Goal: Information Seeking & Learning: Check status

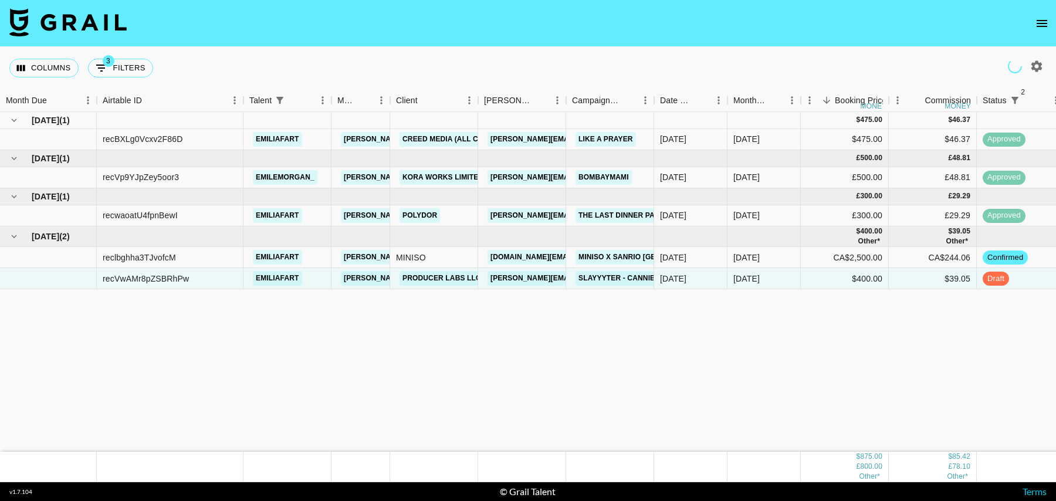
click at [128, 62] on button "3 Filters" at bounding box center [120, 68] width 65 height 19
select select "status"
select select "isNotAnyOf"
select select "status"
select select "isNotAnyOf"
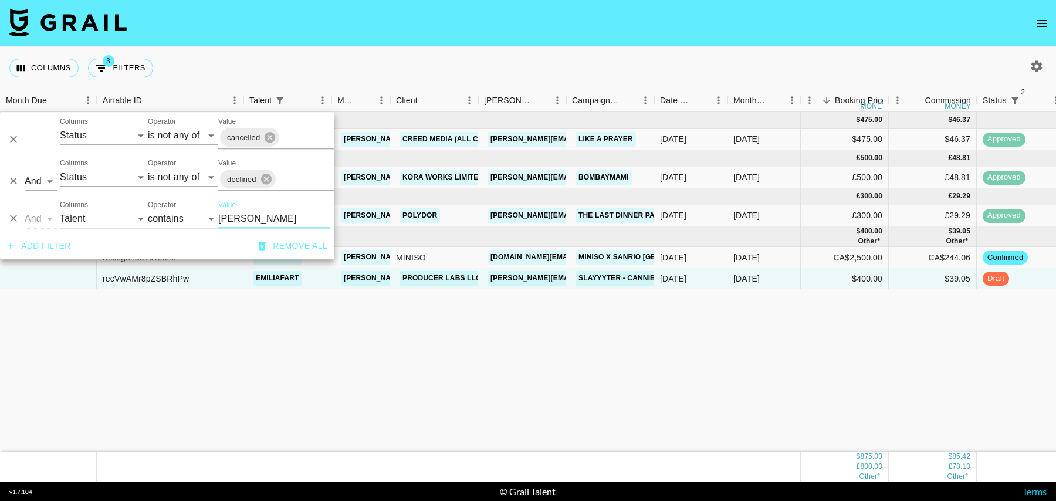
drag, startPoint x: 253, startPoint y: 218, endPoint x: 239, endPoint y: 218, distance: 14.1
click at [239, 218] on input "[PERSON_NAME]" at bounding box center [273, 218] width 111 height 19
click at [67, 219] on select "Grail Platform ID Airtable ID Talent Manager Client [PERSON_NAME] Campaign (Typ…" at bounding box center [104, 218] width 88 height 19
select select "campaign"
click at [60, 209] on select "Grail Platform ID Airtable ID Talent Manager Client [PERSON_NAME] Campaign (Typ…" at bounding box center [104, 218] width 88 height 19
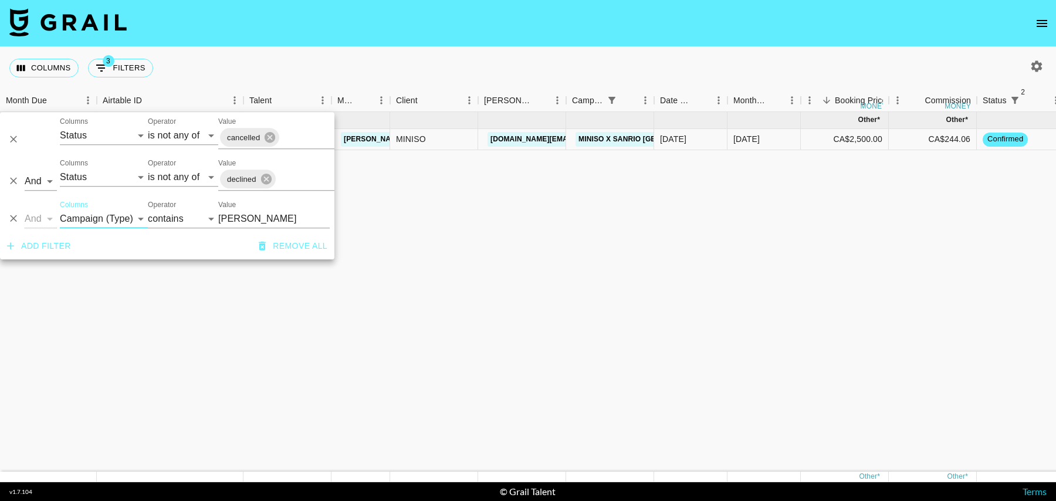
click at [259, 217] on input "[PERSON_NAME]" at bounding box center [273, 218] width 111 height 19
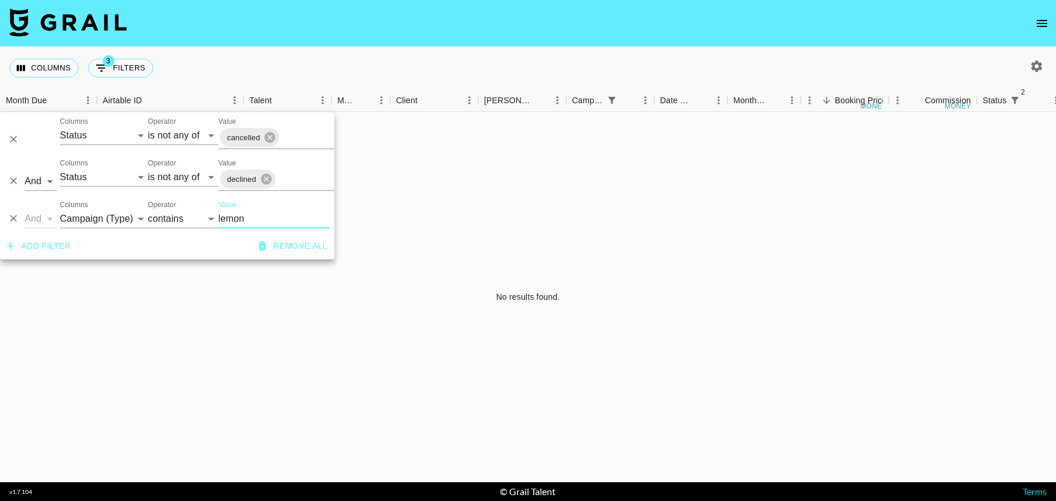
type input "lemon"
click at [1041, 72] on icon "button" at bounding box center [1037, 66] width 14 height 14
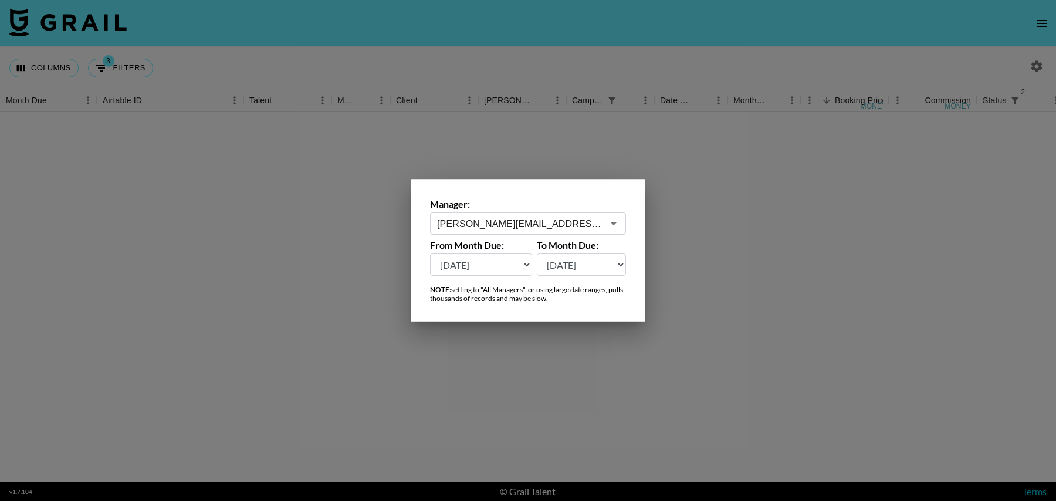
click at [466, 270] on select "[DATE] Aug '[DATE] Jun '[DATE] Apr '[DATE] Feb '[DATE] Dec '[DATE] Oct '[DATE] …" at bounding box center [481, 264] width 102 height 22
select select "[DATE]"
click at [430, 253] on select "[DATE] Aug '[DATE] Jun '[DATE] Apr '[DATE] Feb '[DATE] Dec '[DATE] Oct '[DATE] …" at bounding box center [481, 264] width 102 height 22
click at [685, 239] on div at bounding box center [528, 250] width 1056 height 501
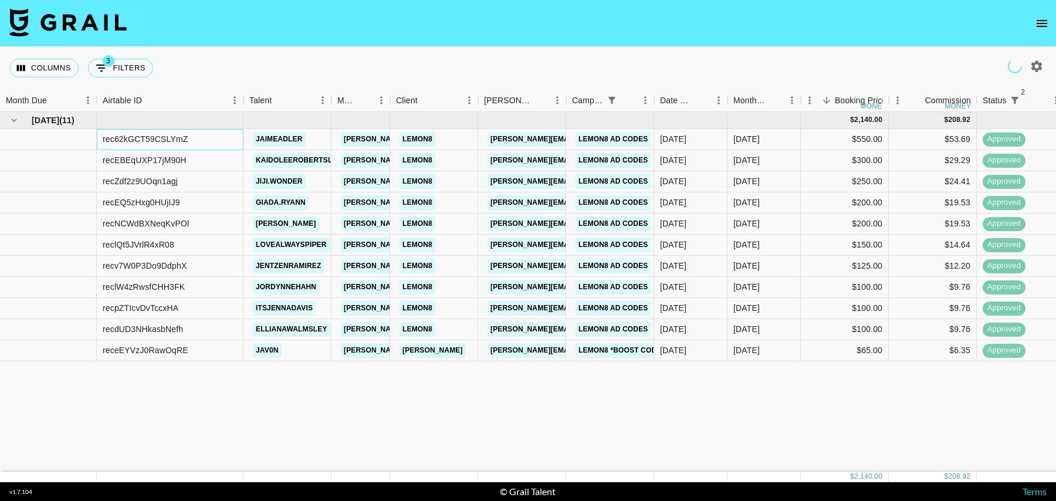
click at [213, 138] on div "rec62kGCT59CSLYmZ" at bounding box center [170, 139] width 147 height 21
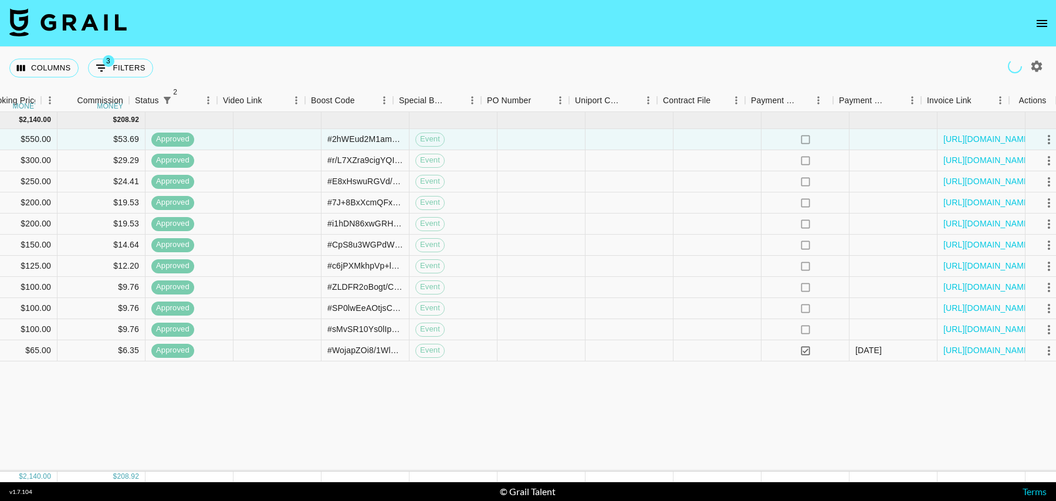
scroll to position [0, 848]
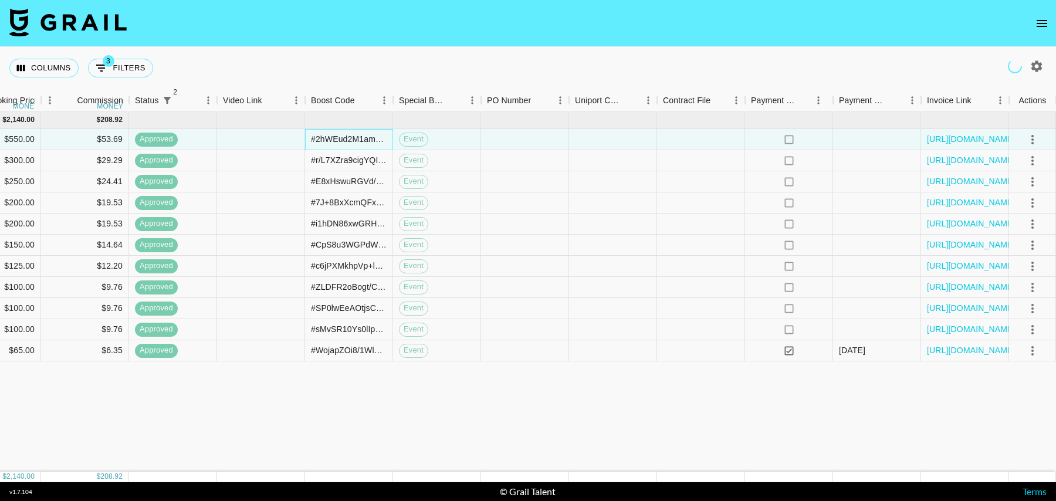
click at [340, 139] on div "#2hWEud2M1am4eeCM0ZmMsqVqAAA5lDUU/yGZLLoLMU8IJOvs/A2r8hfutfNJMqw= + #rTgGZfhm6A…" at bounding box center [349, 139] width 76 height 12
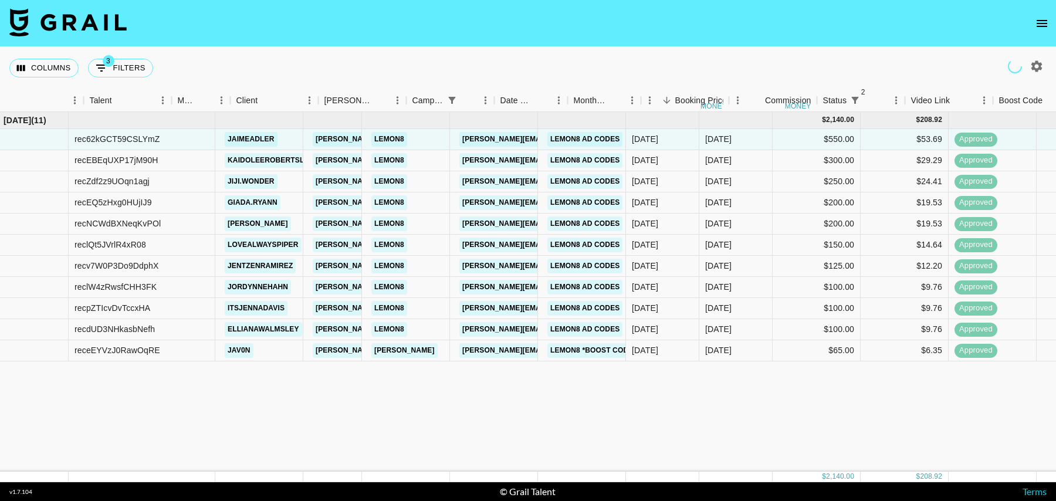
scroll to position [0, 0]
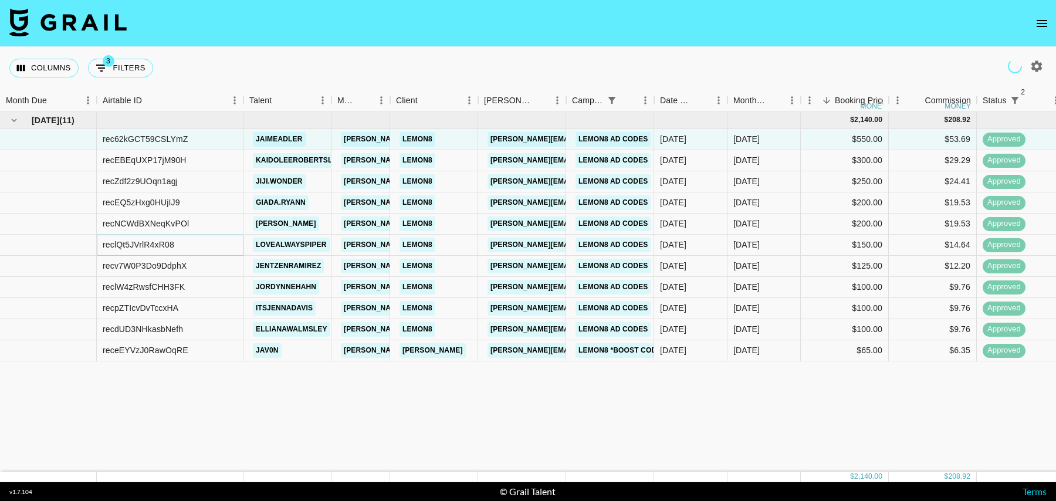
click at [212, 243] on div "reclQt5JVrlR4xR08" at bounding box center [170, 245] width 147 height 21
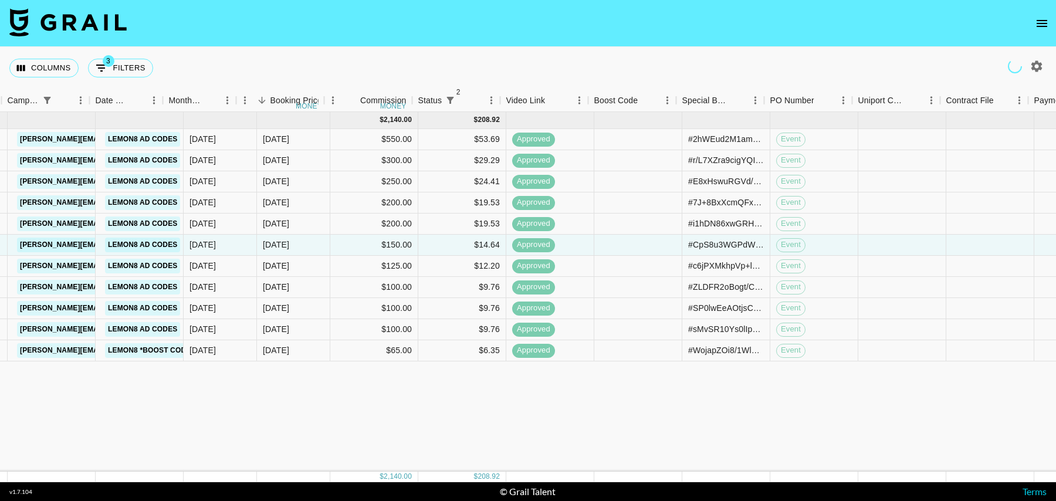
scroll to position [0, 778]
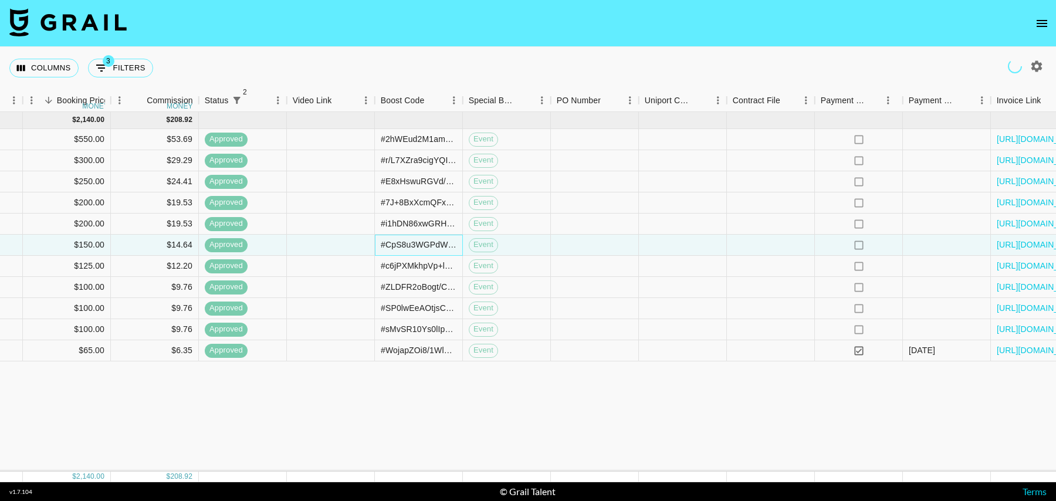
click at [404, 248] on div "#CpS8u3WGPdWLdP5RXf6BCyafV0W/ZCIBcV89tKzM+AW8Ch9Ay9ZuSCMMCmzTeJ8=" at bounding box center [419, 245] width 76 height 12
click at [1006, 243] on link "[URL][DOMAIN_NAME]" at bounding box center [1041, 245] width 89 height 12
click at [308, 237] on div at bounding box center [331, 245] width 88 height 21
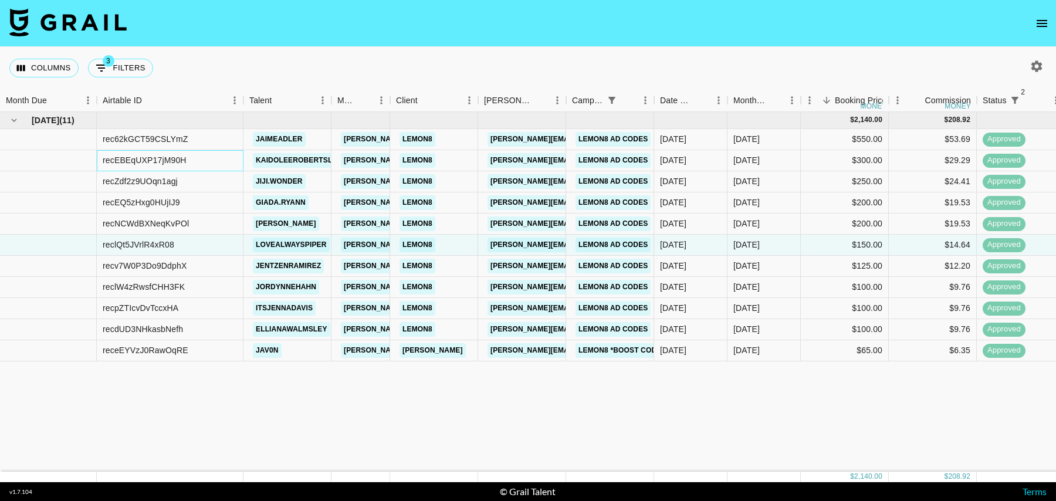
click at [220, 160] on div "recEBEqUXP17jM90H" at bounding box center [170, 160] width 147 height 21
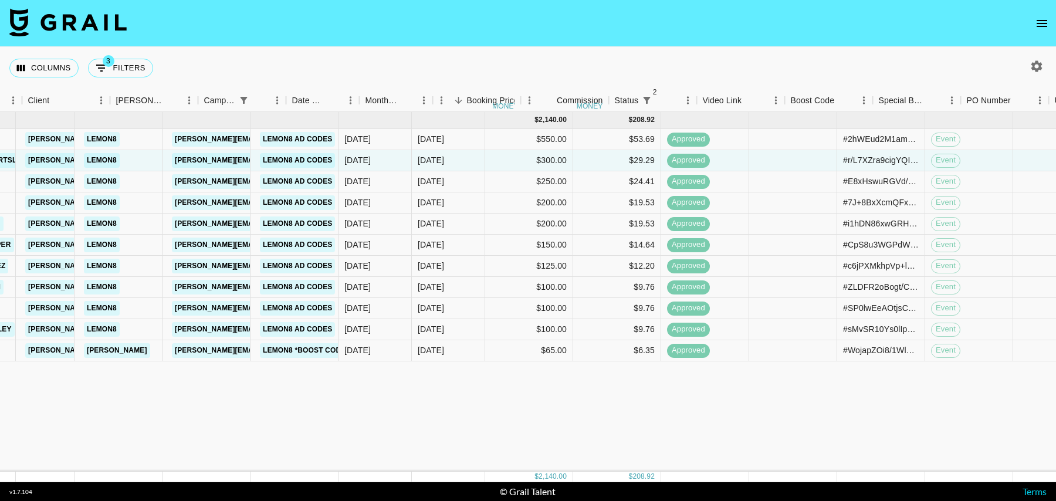
scroll to position [0, 264]
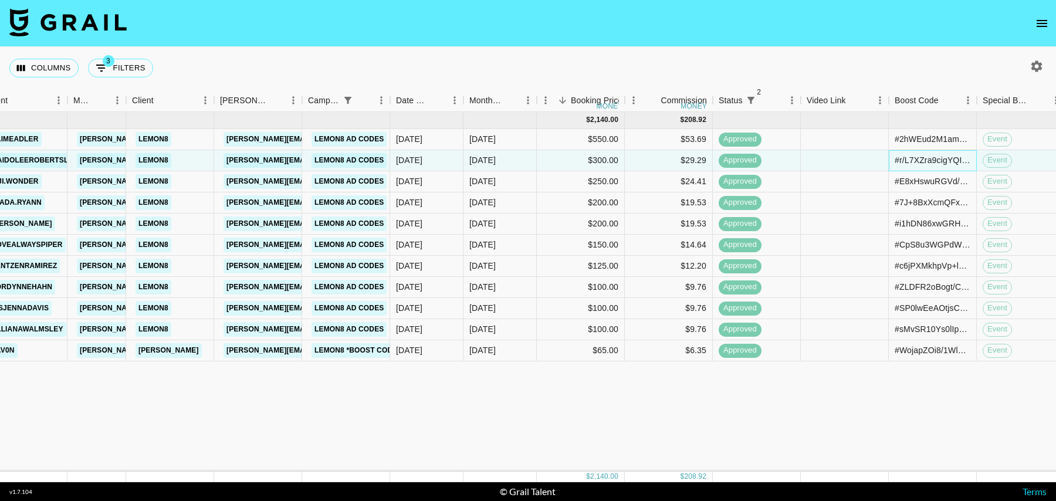
click at [911, 164] on div "#r/L7XZra9cigYQIwz4j90iq1WVSe4SZIKYAk697H5D8p682mHLEjqEyzn5RLLpI= +" at bounding box center [933, 160] width 76 height 12
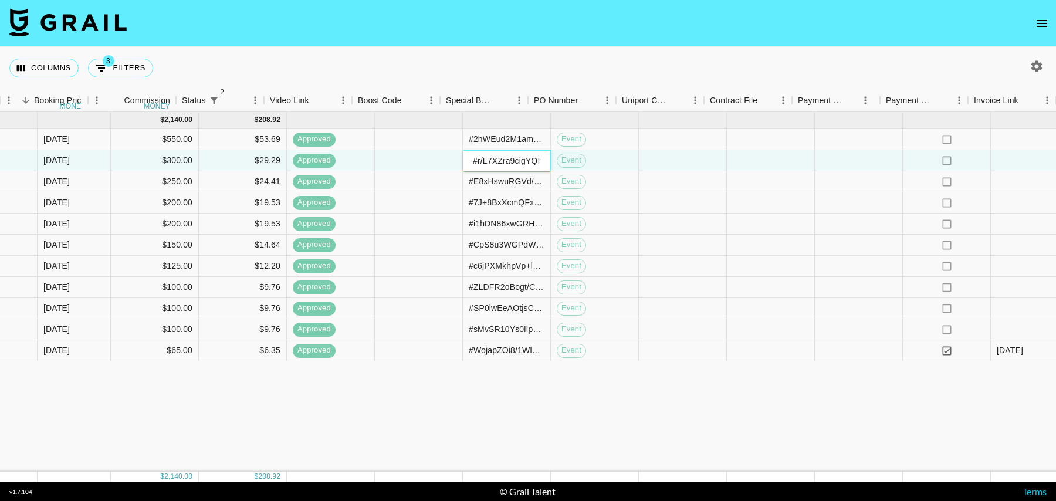
scroll to position [0, 848]
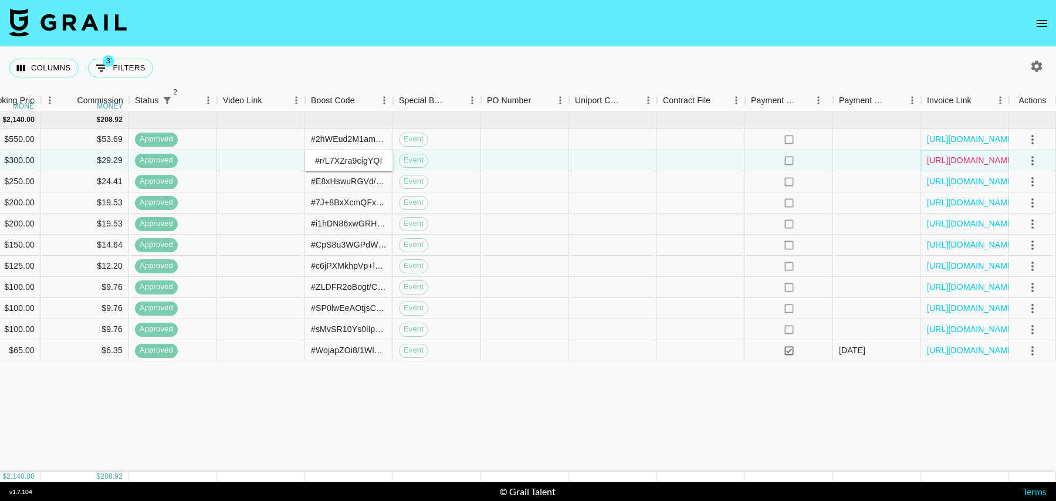
click at [949, 161] on link "[URL][DOMAIN_NAME]" at bounding box center [971, 160] width 89 height 12
click at [956, 158] on link "[URL][DOMAIN_NAME]" at bounding box center [971, 160] width 89 height 12
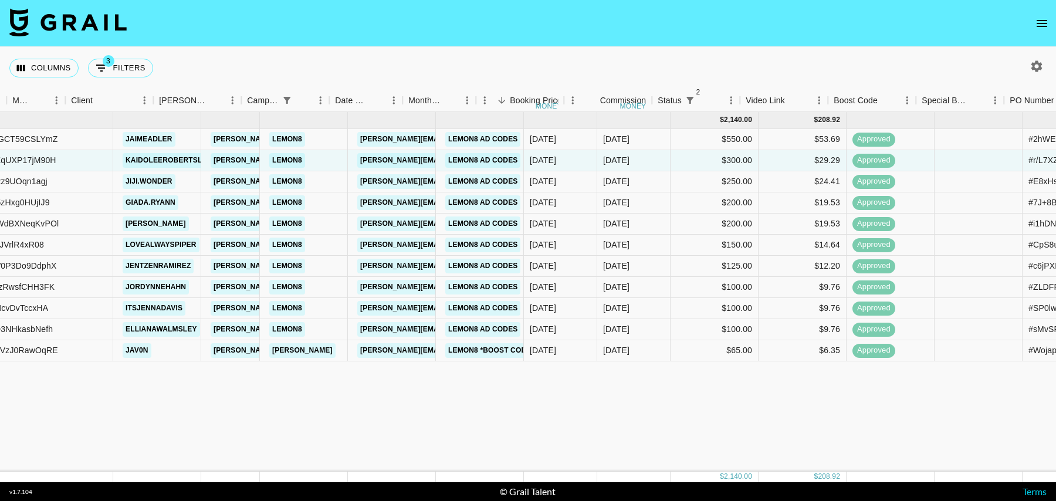
scroll to position [0, 0]
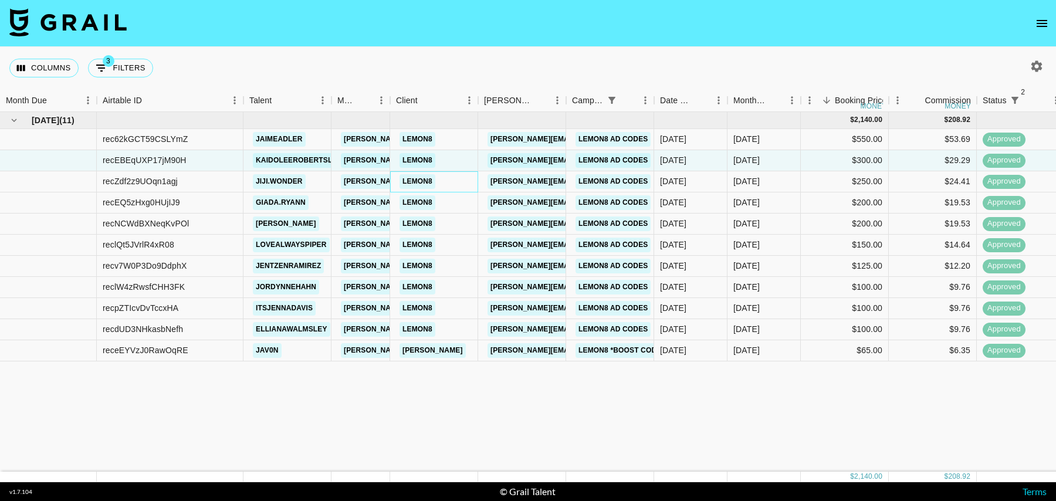
click at [452, 172] on div "LEMON8" at bounding box center [434, 181] width 88 height 21
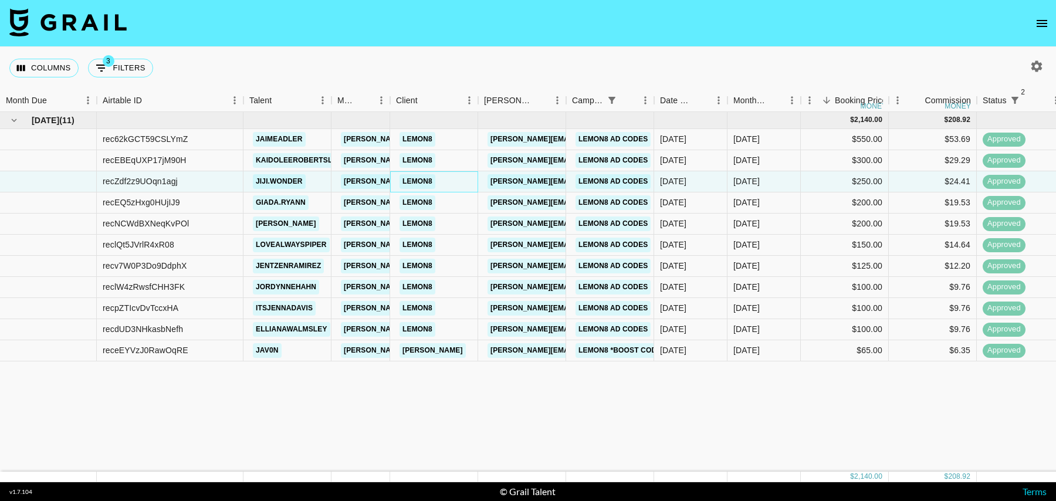
scroll to position [0, 848]
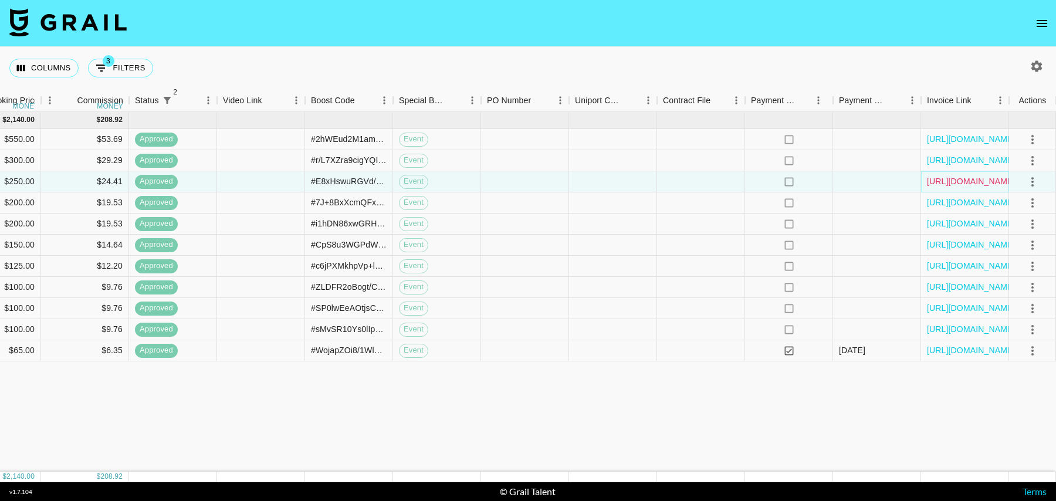
click at [1006, 181] on link "[URL][DOMAIN_NAME]" at bounding box center [971, 181] width 89 height 12
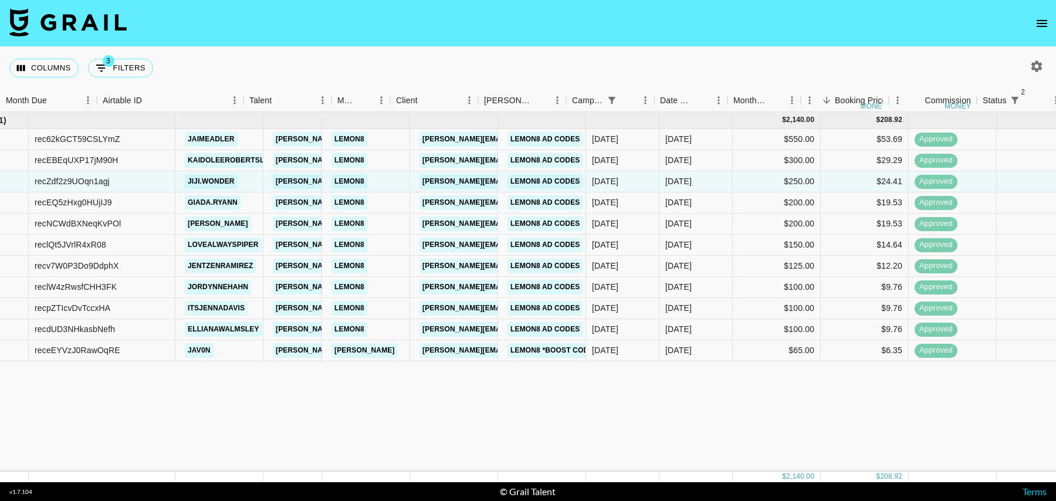
scroll to position [0, 0]
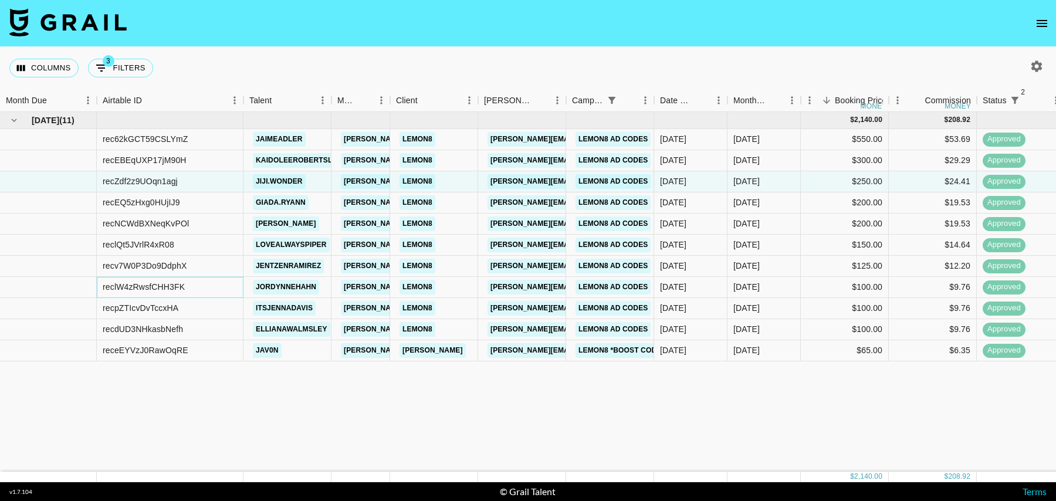
click at [218, 285] on div "reclW4zRwsfCHH3FK" at bounding box center [170, 287] width 147 height 21
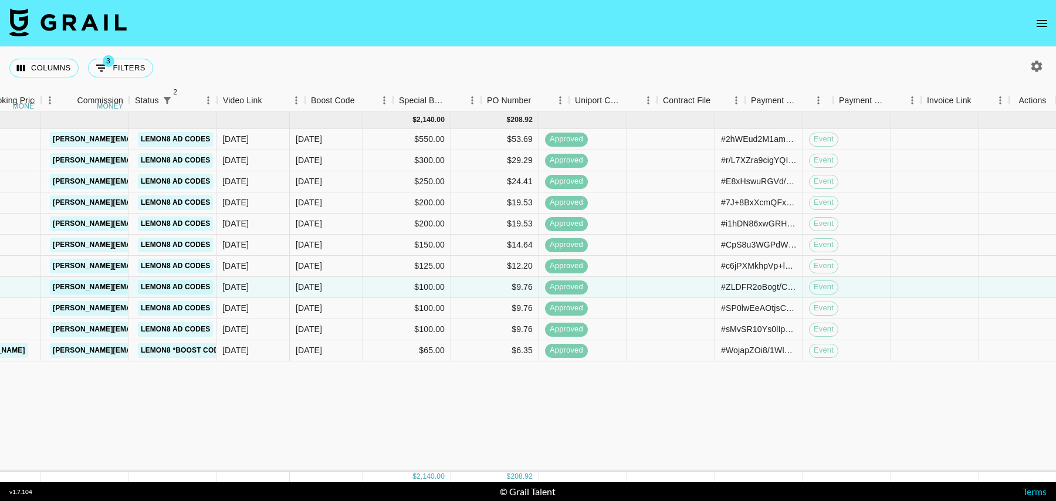
scroll to position [0, 848]
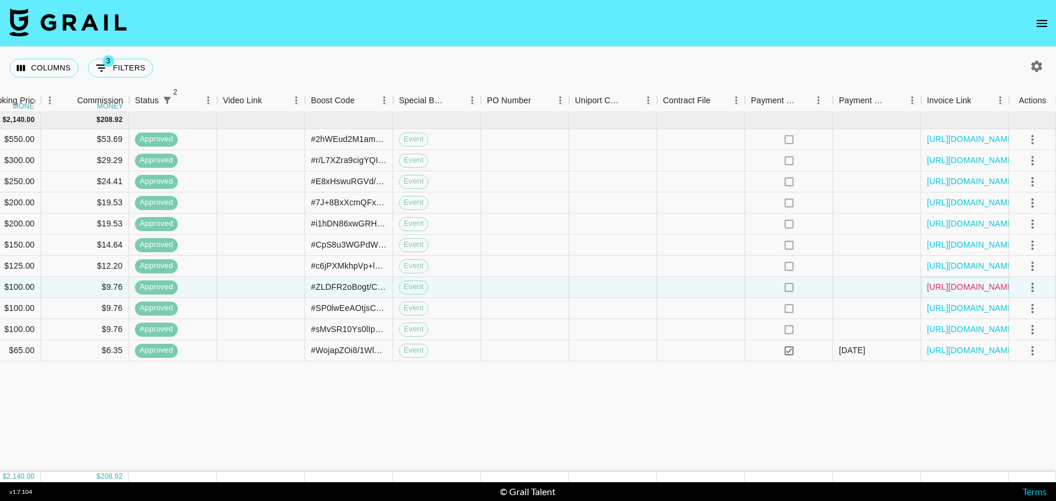
click at [936, 288] on link "[URL][DOMAIN_NAME]" at bounding box center [971, 287] width 89 height 12
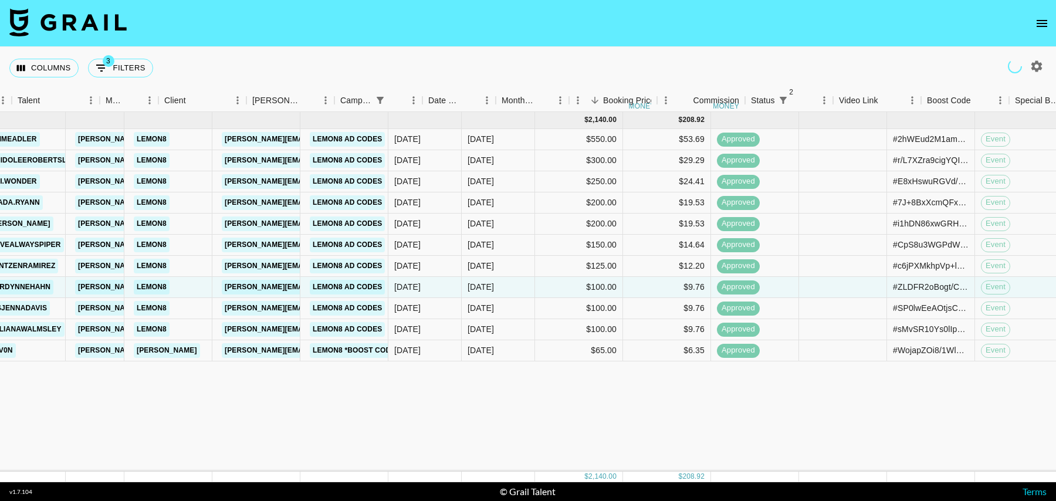
scroll to position [0, 51]
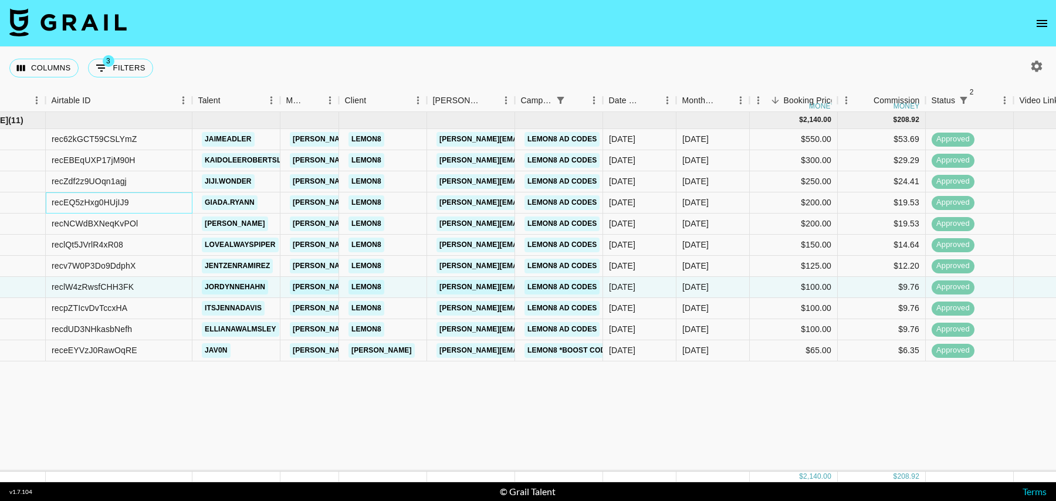
click at [181, 208] on div "recEQ5zHxg0HUjIJ9" at bounding box center [119, 202] width 147 height 21
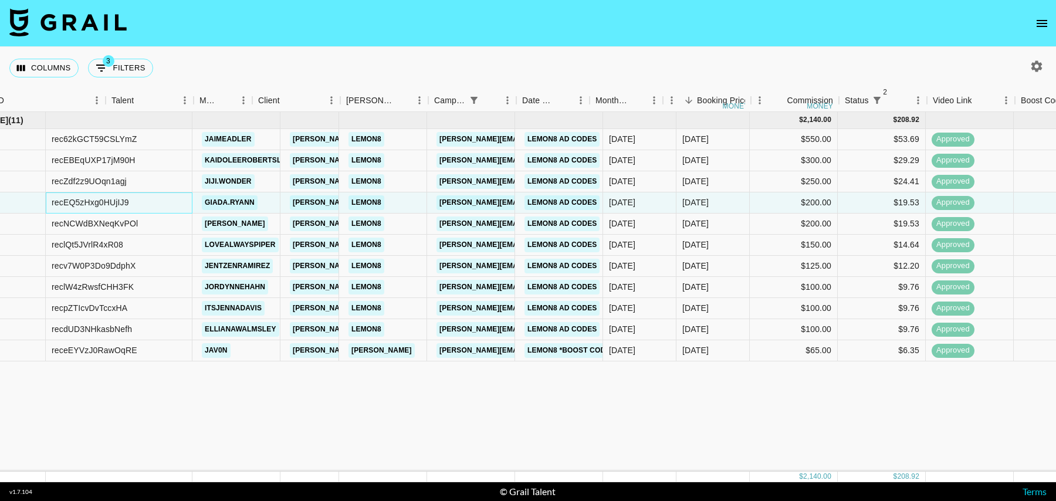
scroll to position [0, 848]
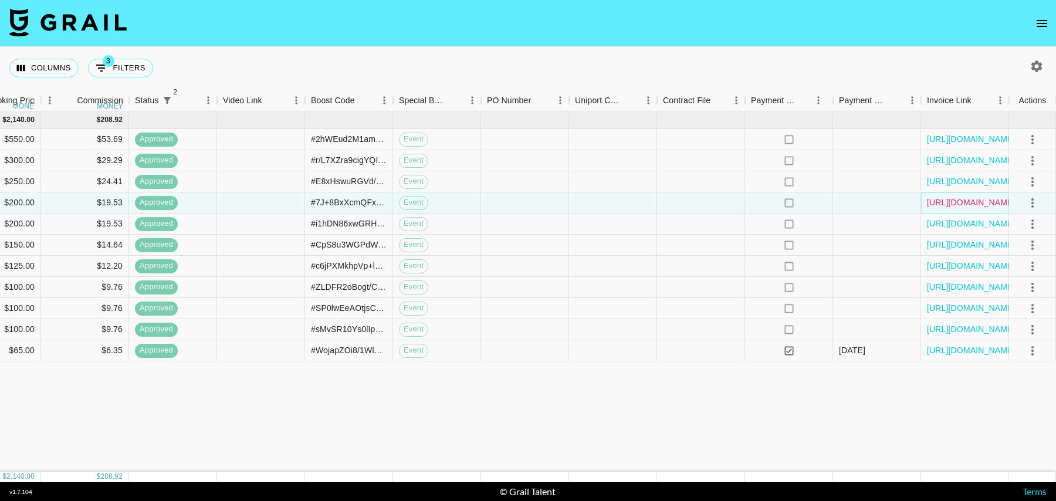
click at [983, 202] on link "[URL][DOMAIN_NAME]" at bounding box center [971, 203] width 89 height 12
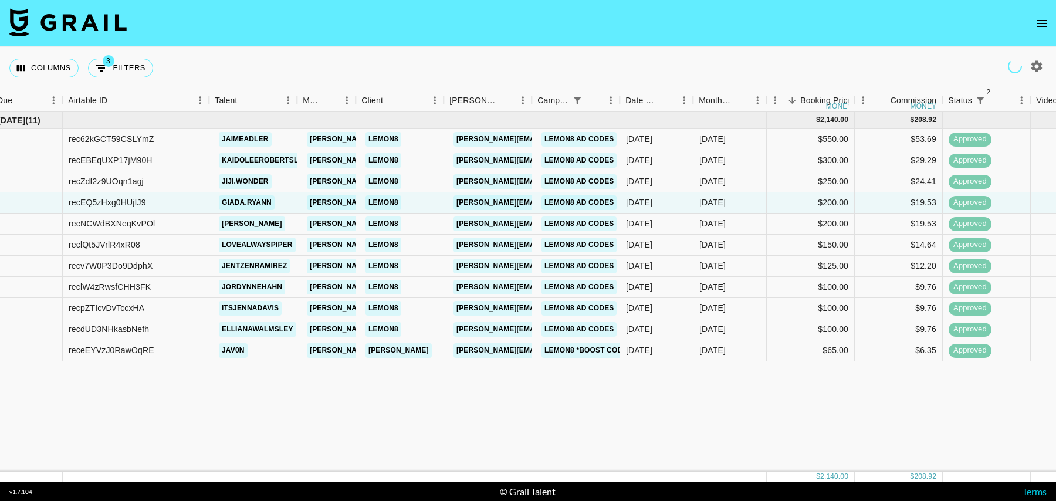
scroll to position [0, 0]
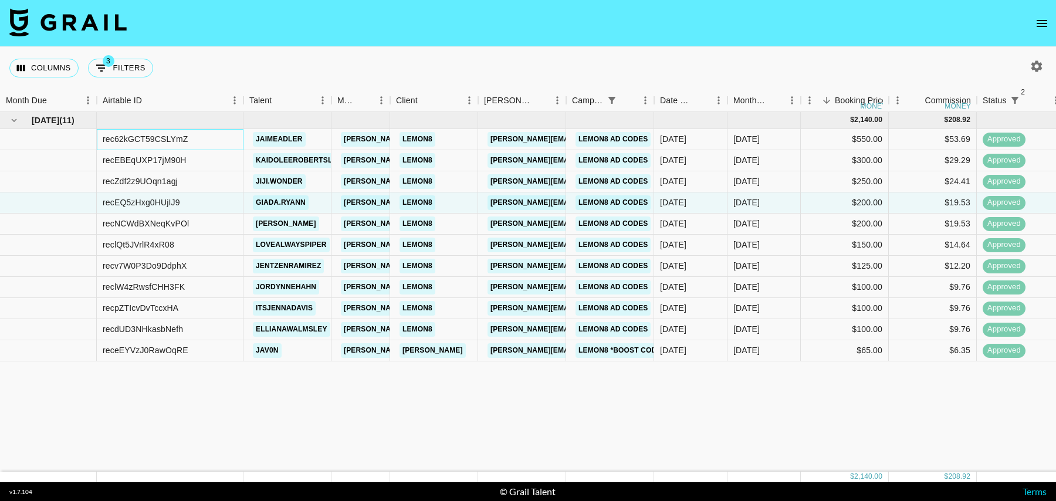
click at [209, 143] on div "rec62kGCT59CSLYmZ" at bounding box center [170, 139] width 147 height 21
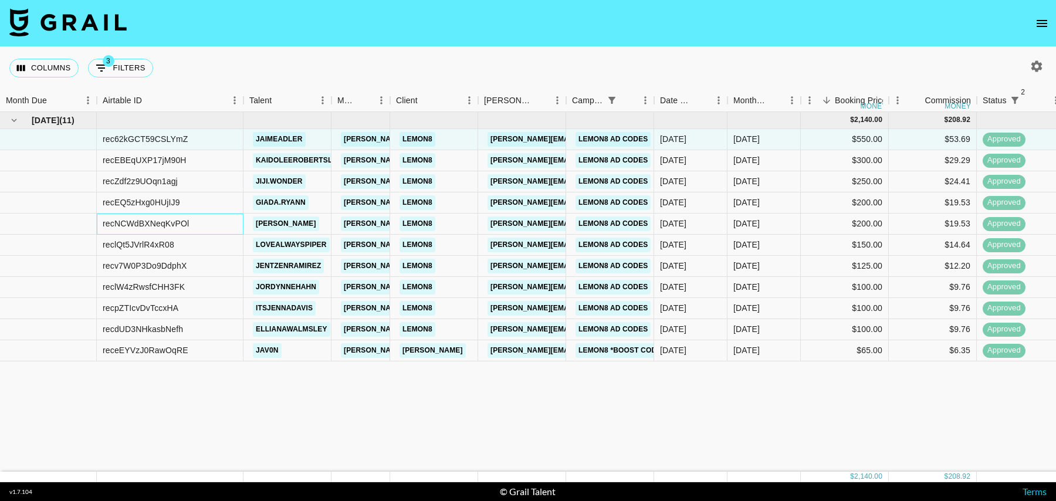
click at [215, 221] on div "recNCWdBXNeqKvPOl" at bounding box center [170, 224] width 147 height 21
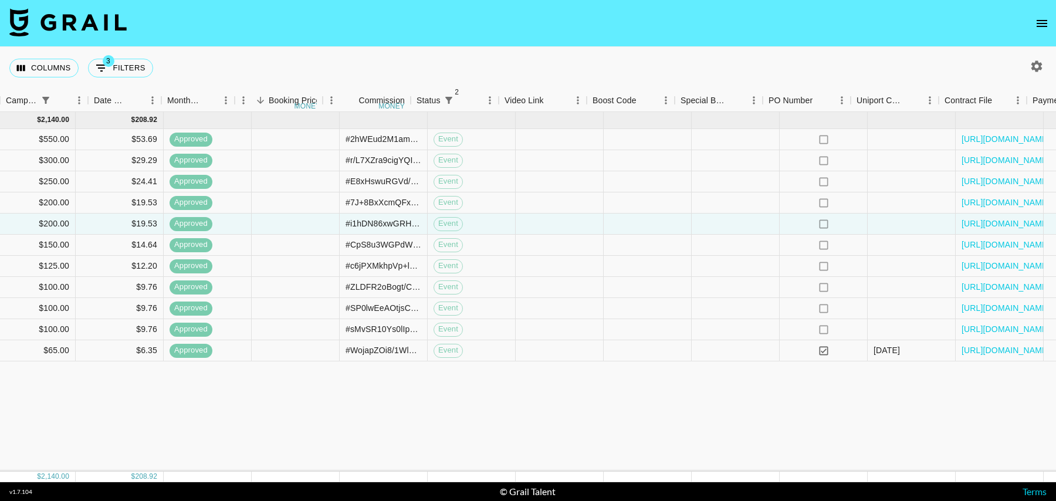
scroll to position [0, 848]
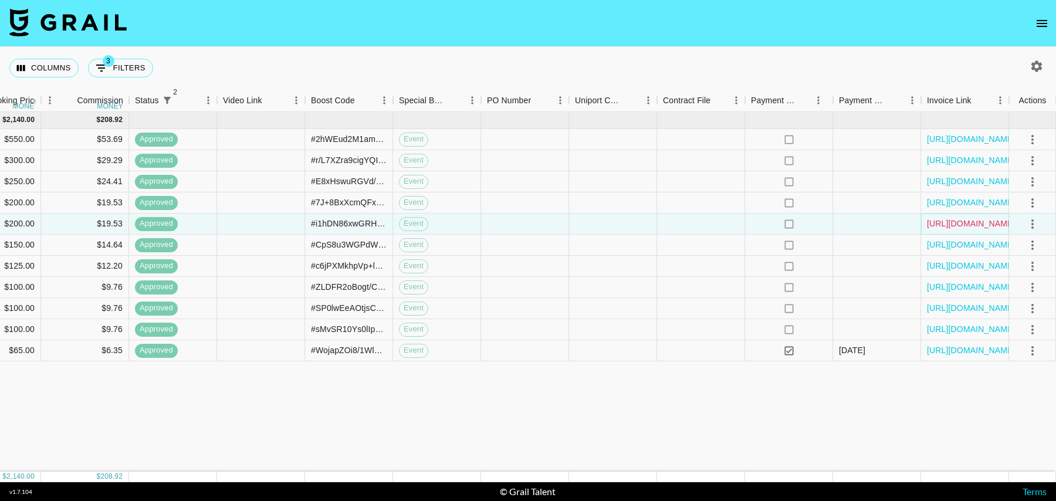
click at [953, 223] on link "[URL][DOMAIN_NAME]" at bounding box center [971, 224] width 89 height 12
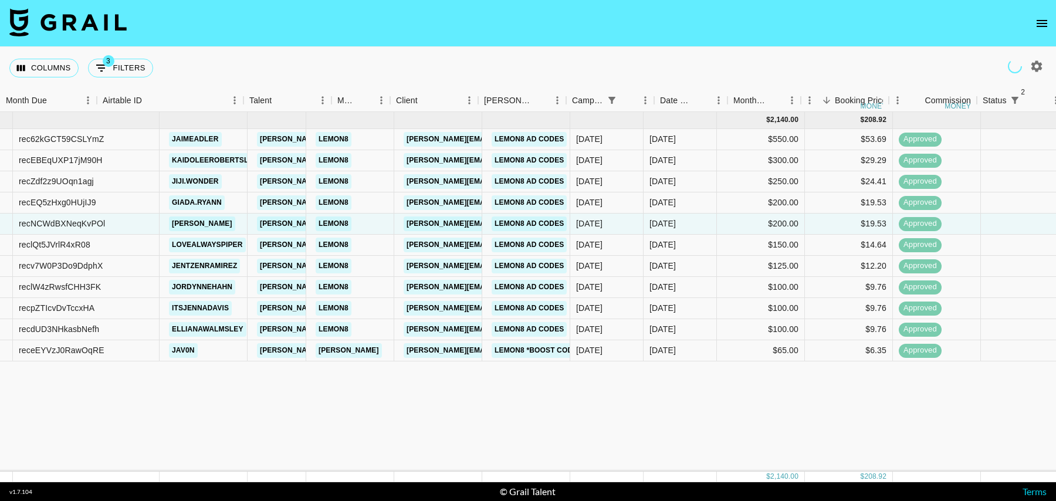
scroll to position [0, 0]
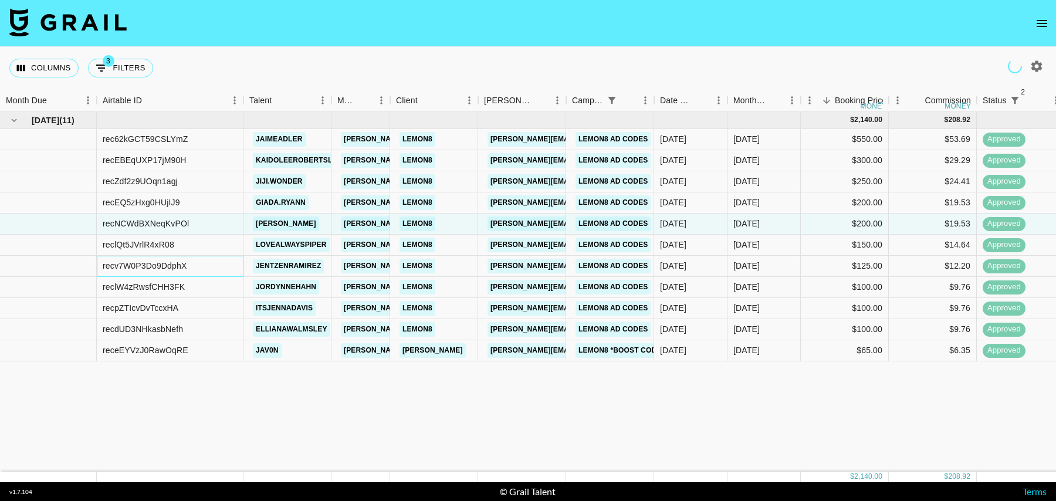
click at [192, 274] on div "recv7W0P3Do9DdphX" at bounding box center [170, 266] width 147 height 21
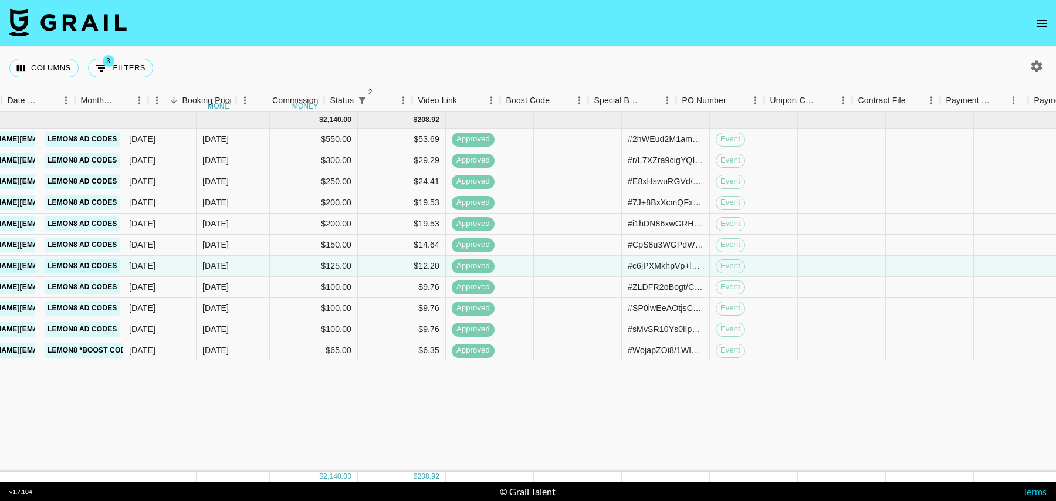
scroll to position [0, 848]
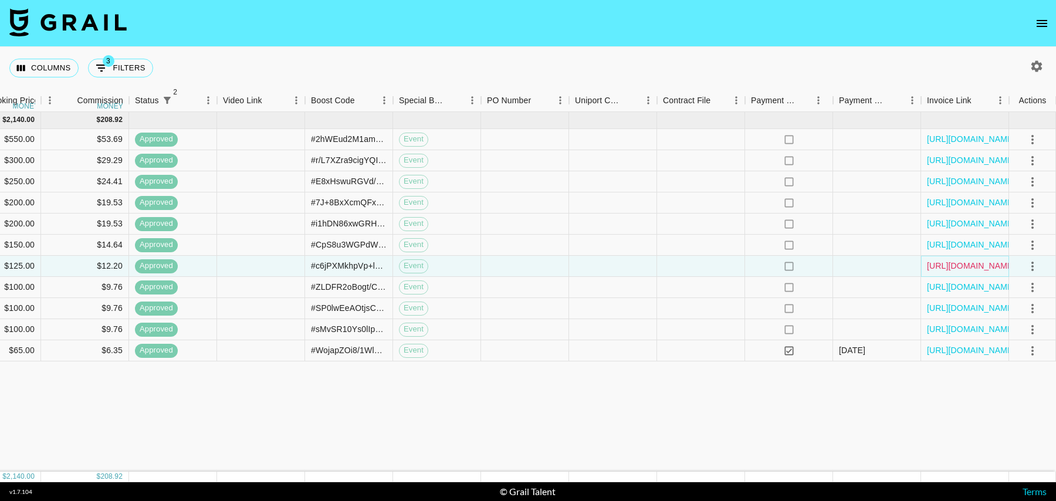
click at [961, 264] on link "[URL][DOMAIN_NAME]" at bounding box center [971, 266] width 89 height 12
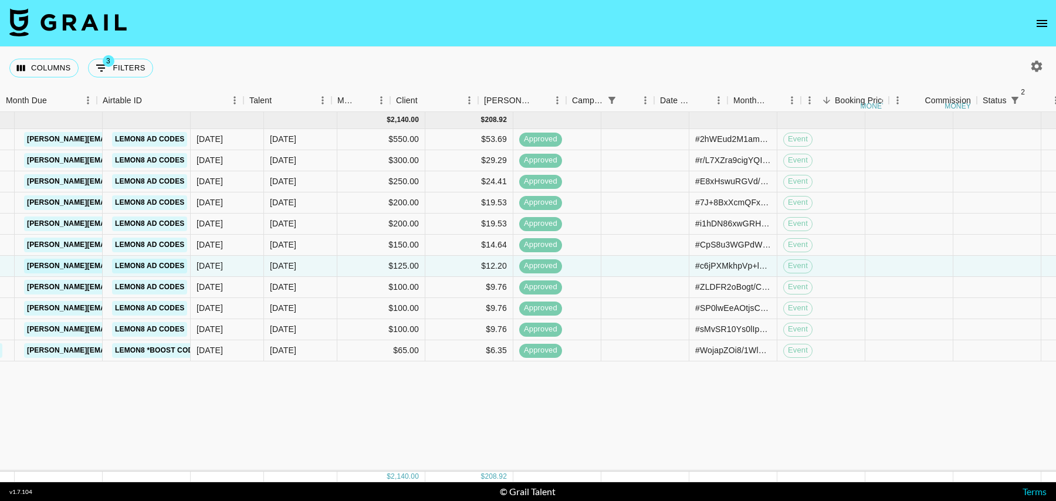
scroll to position [0, 0]
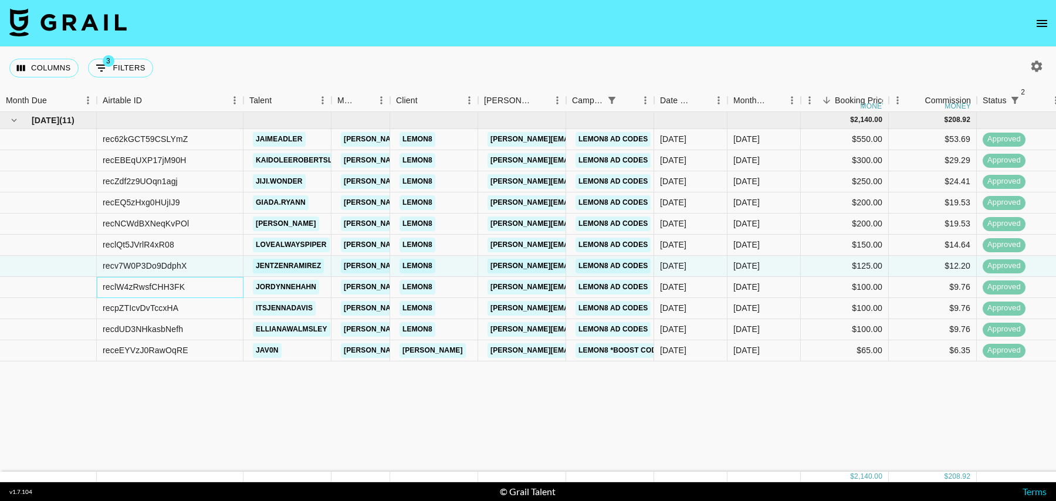
click at [217, 296] on div "reclW4zRwsfCHH3FK" at bounding box center [170, 287] width 147 height 21
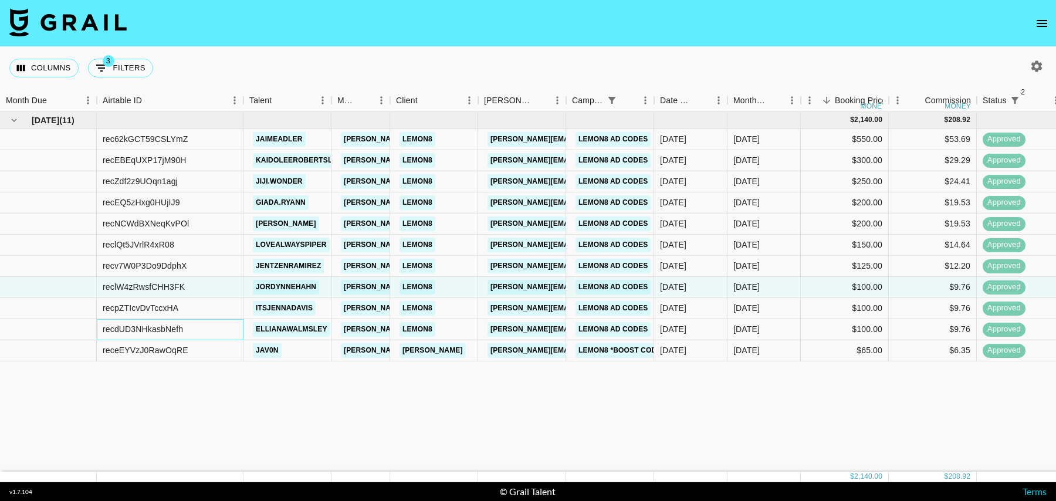
click at [214, 335] on div "recdUD3NHkasbNefh" at bounding box center [170, 329] width 147 height 21
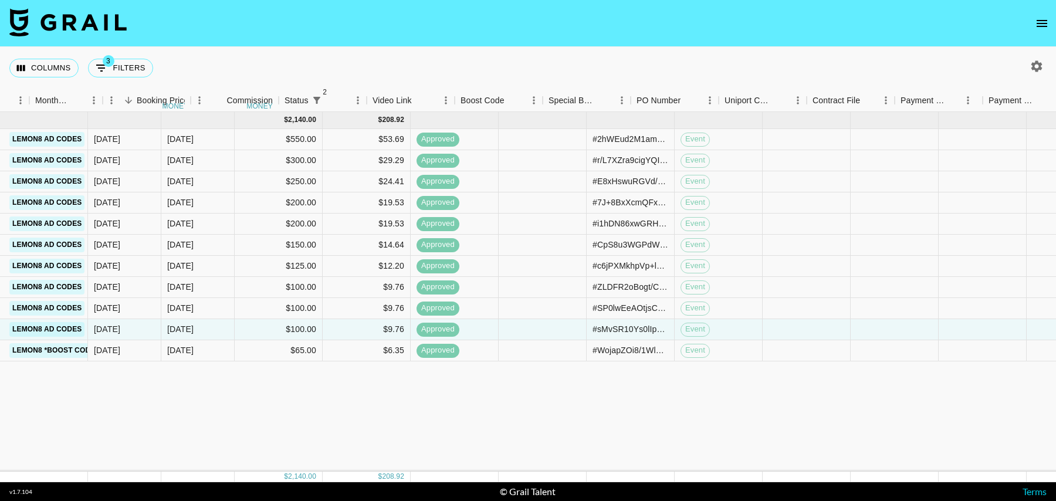
scroll to position [0, 848]
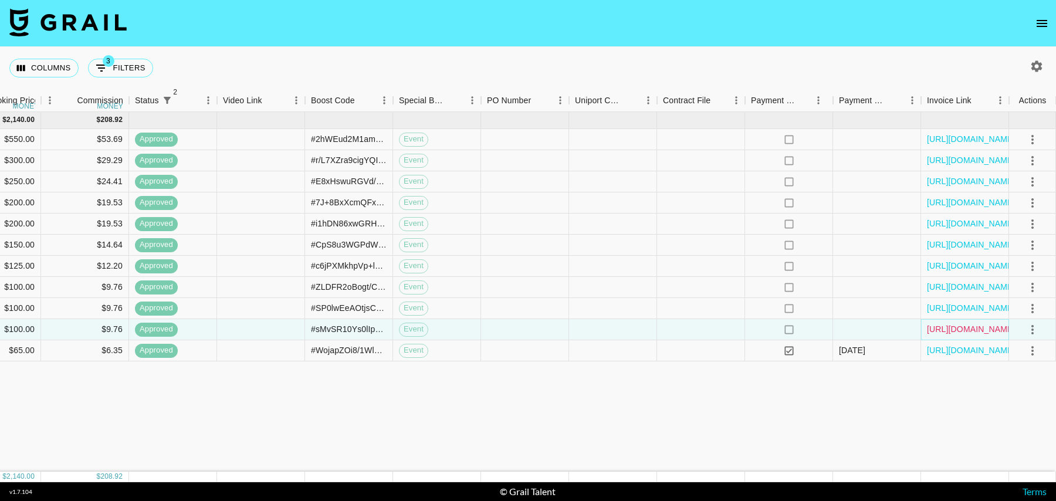
click at [946, 326] on link "[URL][DOMAIN_NAME]" at bounding box center [971, 329] width 89 height 12
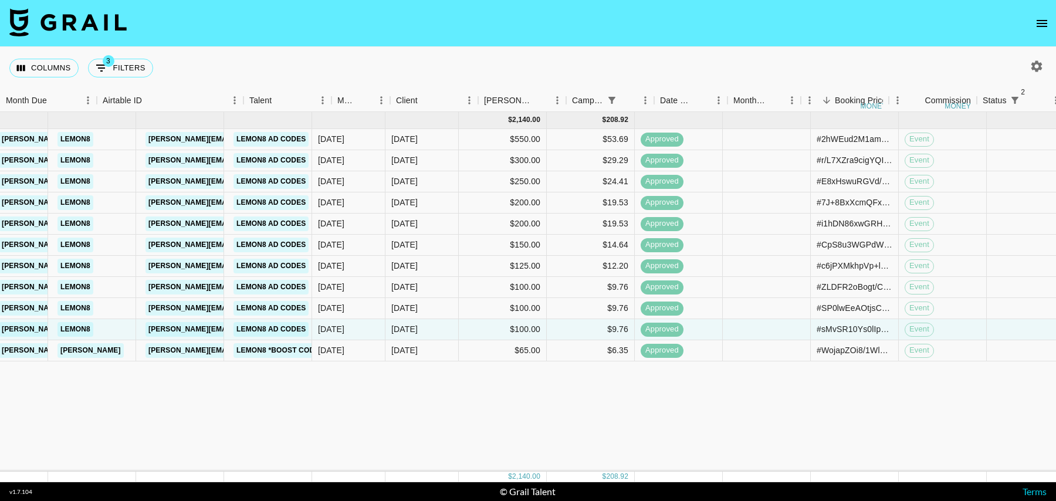
scroll to position [0, 0]
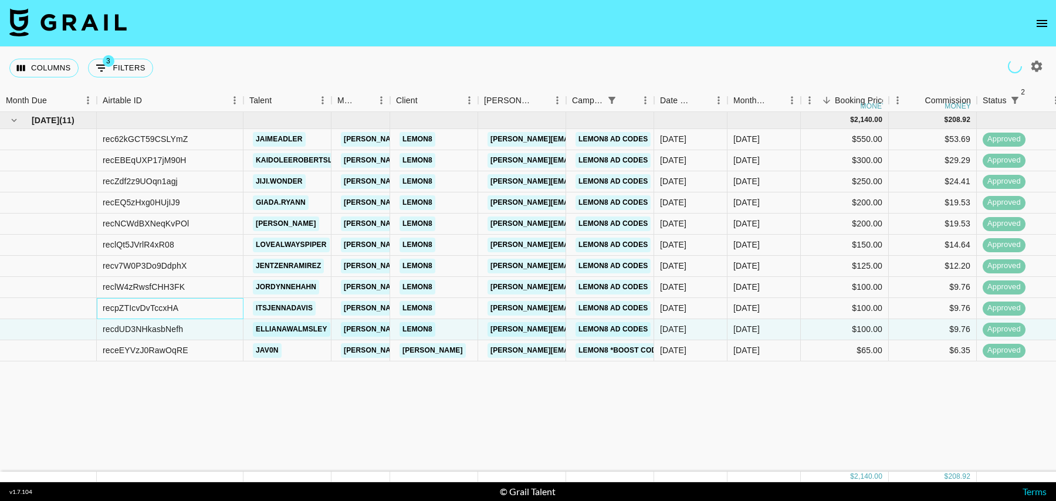
click at [221, 306] on div "recpZTIcvDvTccxHA" at bounding box center [170, 308] width 147 height 21
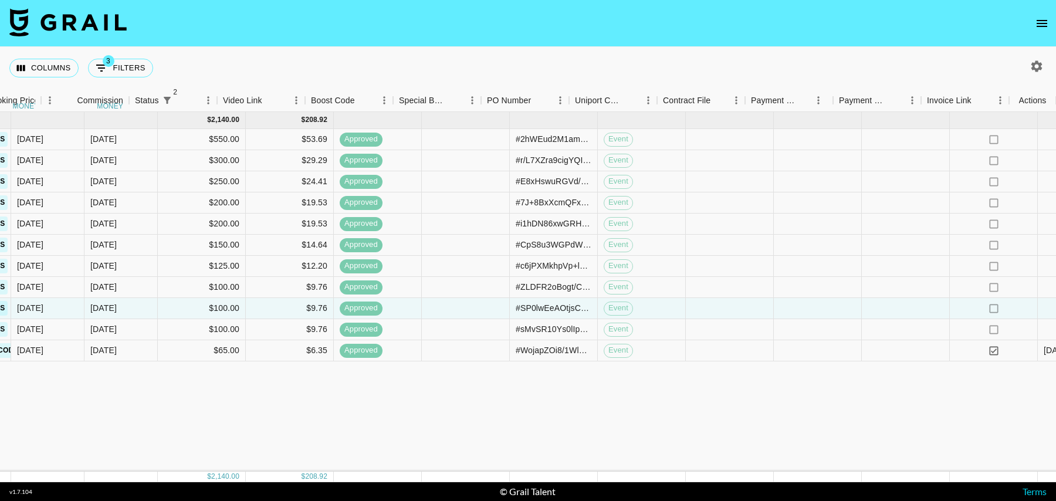
scroll to position [0, 848]
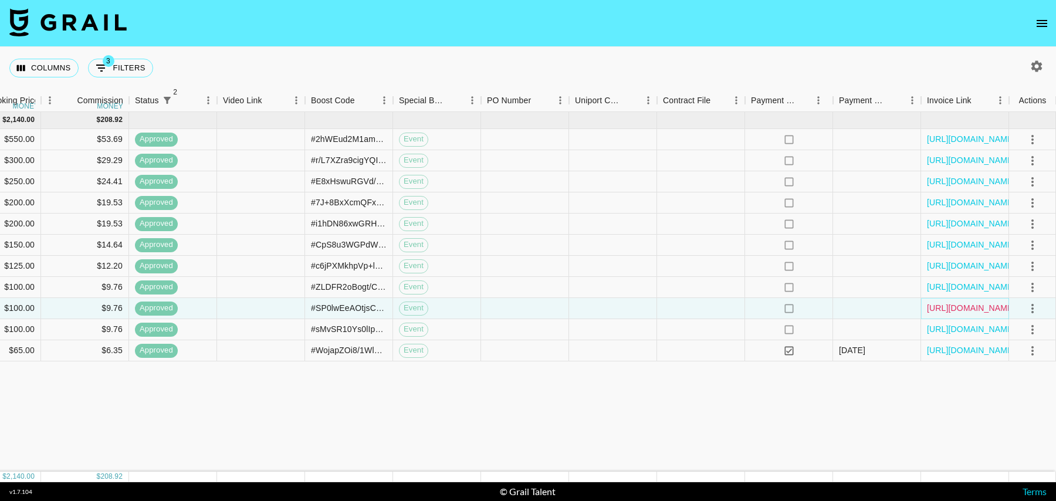
click at [988, 304] on link "[URL][DOMAIN_NAME]" at bounding box center [971, 308] width 89 height 12
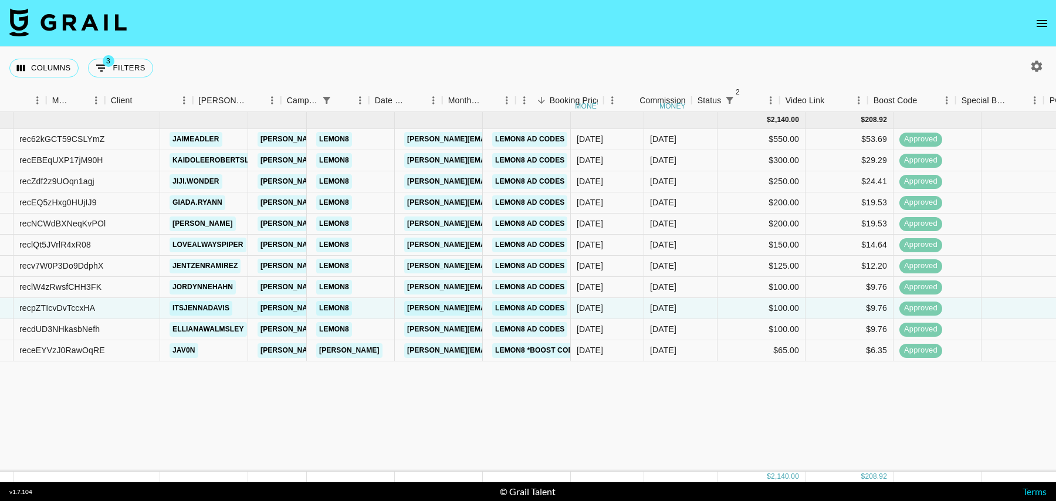
scroll to position [0, 0]
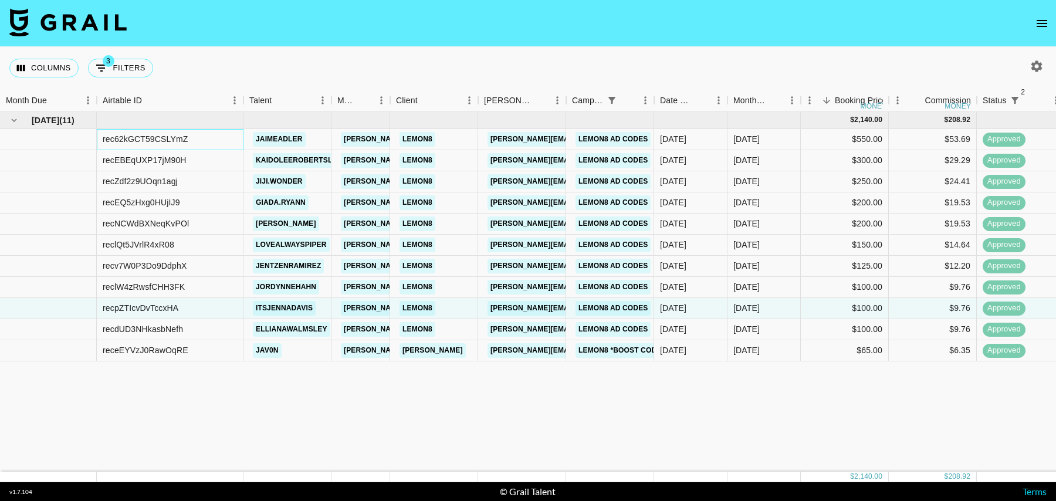
click at [229, 138] on div "rec62kGCT59CSLYmZ" at bounding box center [170, 139] width 147 height 21
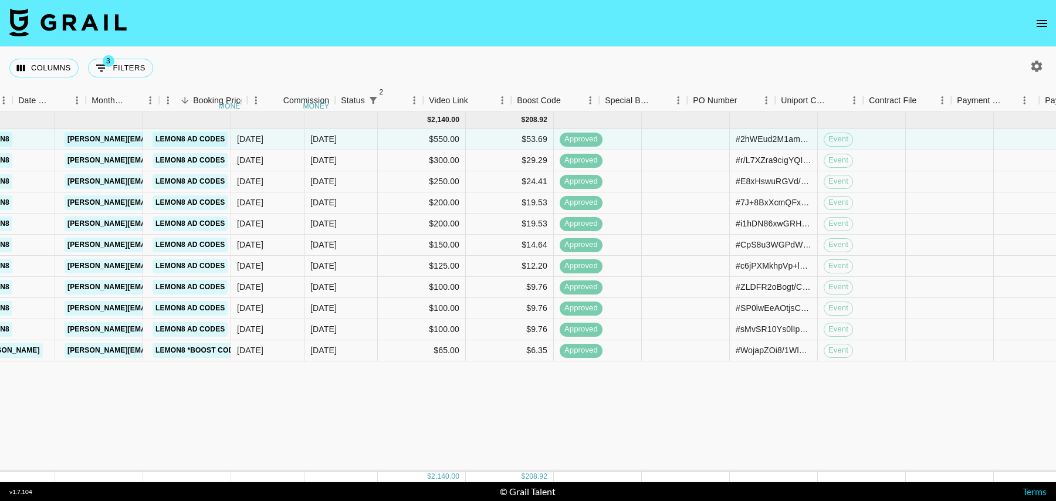
scroll to position [0, 848]
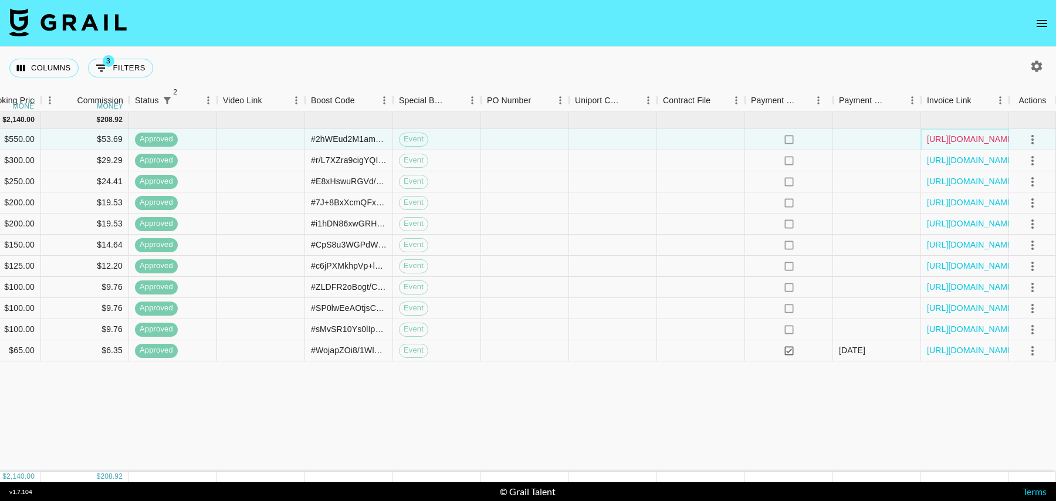
click at [993, 138] on link "[URL][DOMAIN_NAME]" at bounding box center [971, 139] width 89 height 12
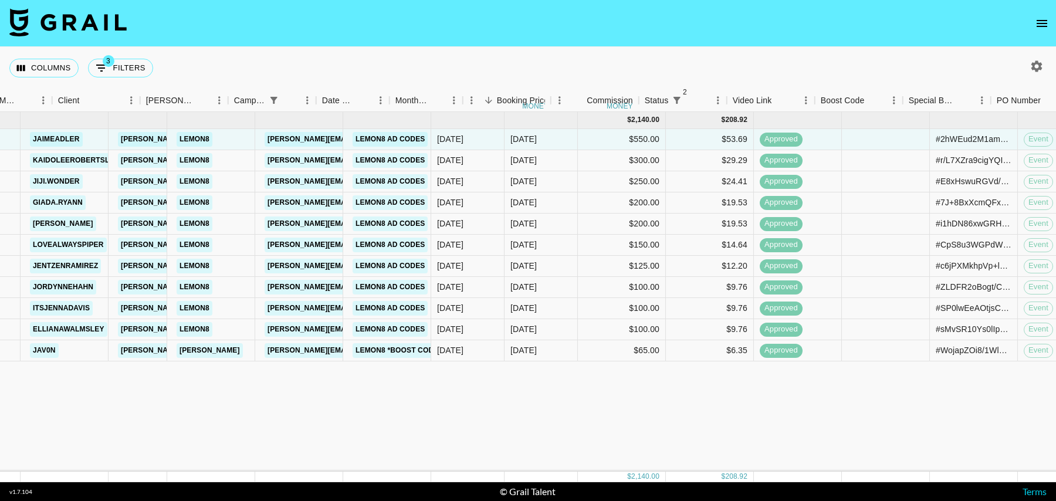
scroll to position [0, 170]
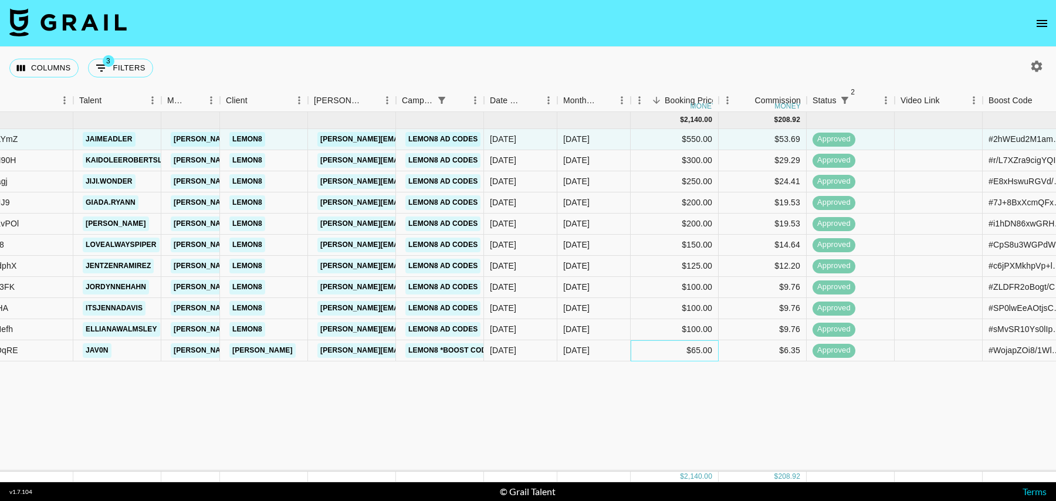
click at [671, 357] on div "$65.00" at bounding box center [675, 350] width 88 height 21
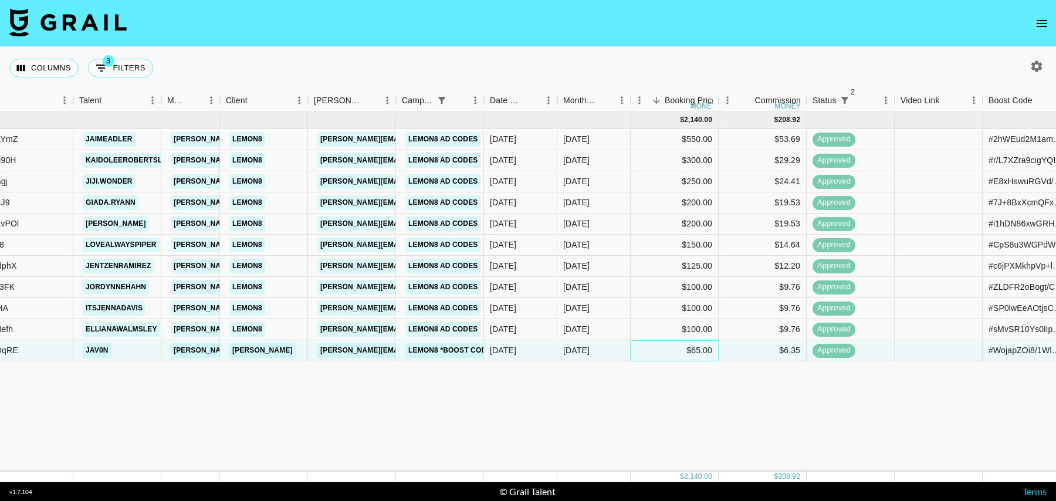
click at [659, 350] on div "$65.00" at bounding box center [675, 350] width 88 height 21
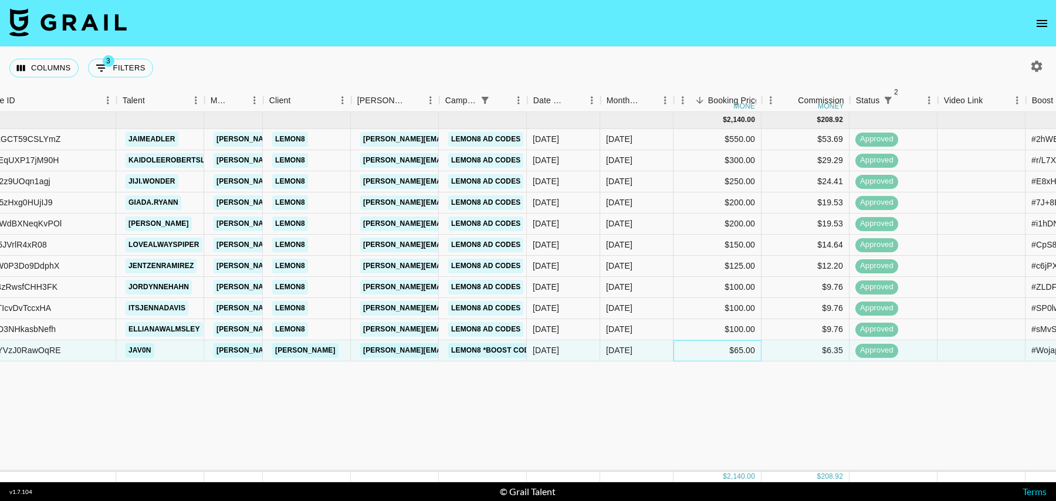
scroll to position [0, 124]
